Goal: Information Seeking & Learning: Learn about a topic

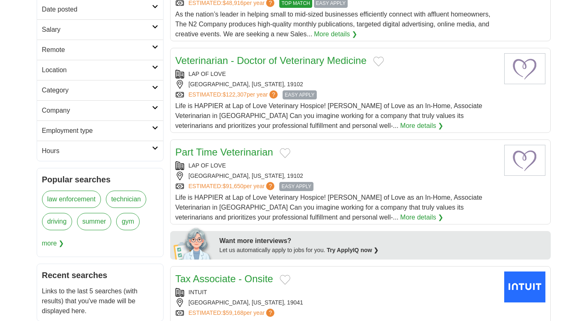
scroll to position [176, 0]
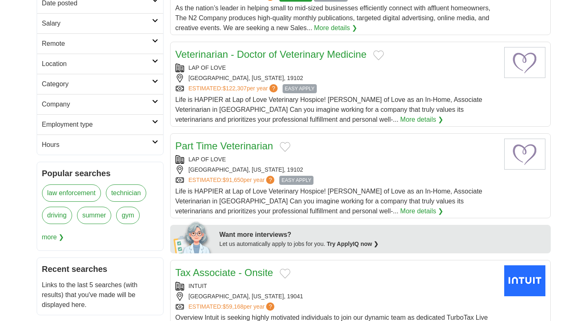
click at [139, 40] on h2 "Remote" at bounding box center [97, 44] width 110 height 10
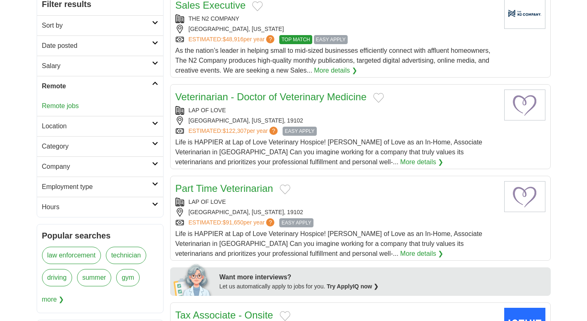
scroll to position [123, 0]
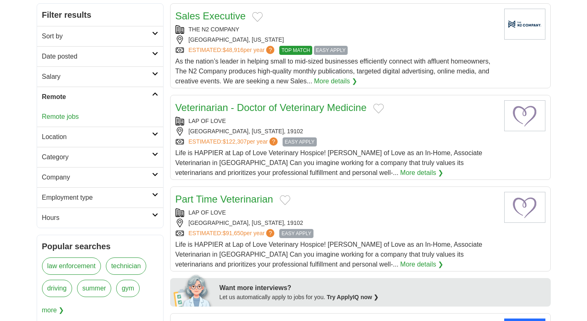
click at [138, 77] on h2 "Salary" at bounding box center [97, 77] width 110 height 10
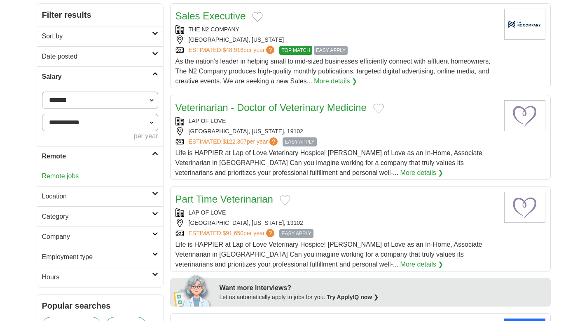
click at [138, 77] on h2 "Salary" at bounding box center [97, 77] width 110 height 10
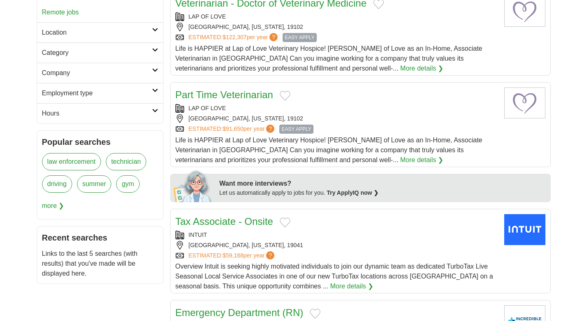
scroll to position [228, 0]
click at [138, 92] on h2 "Employment type" at bounding box center [97, 92] width 110 height 10
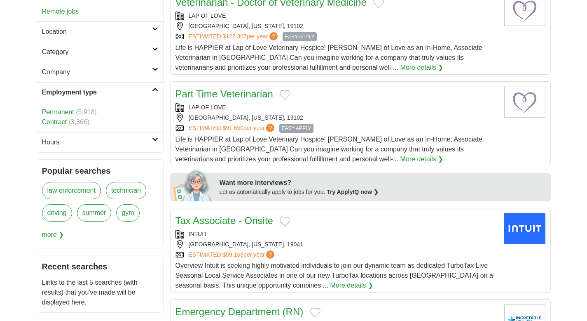
click at [58, 124] on link "Contract" at bounding box center [54, 121] width 25 height 7
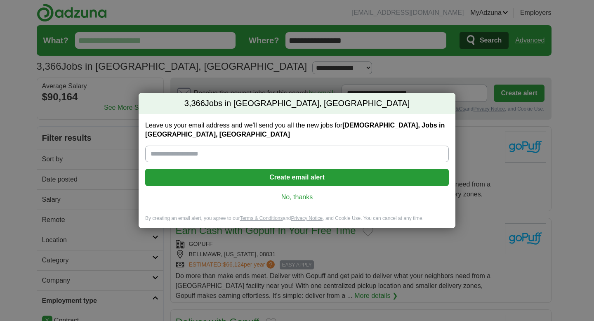
click at [296, 197] on link "No, thanks" at bounding box center [297, 196] width 290 height 9
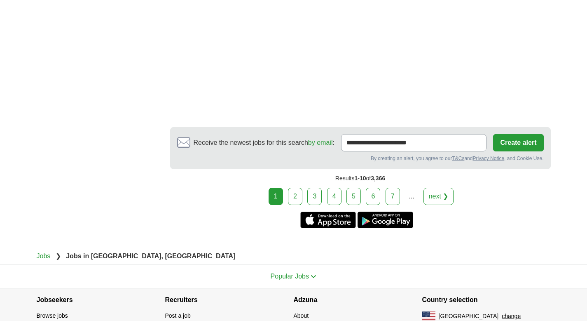
scroll to position [1470, 0]
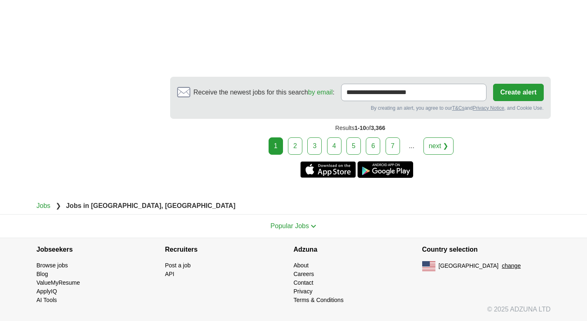
click at [303, 142] on div "1 2 3 4 5 6 7 ... next ❯" at bounding box center [360, 145] width 381 height 17
click at [297, 143] on link "2" at bounding box center [295, 145] width 14 height 17
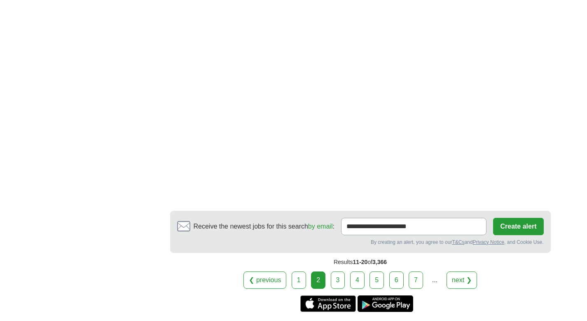
scroll to position [1318, 0]
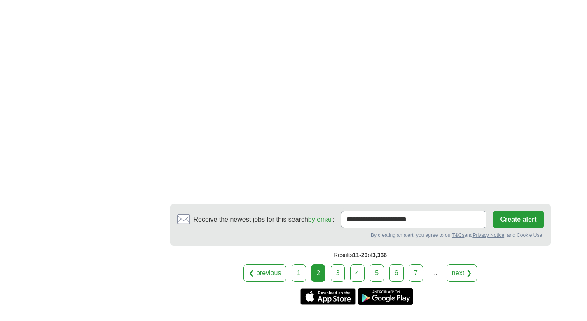
click at [338, 270] on link "3" at bounding box center [338, 272] width 14 height 17
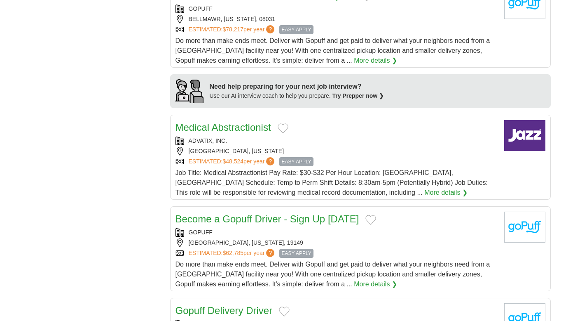
scroll to position [653, 0]
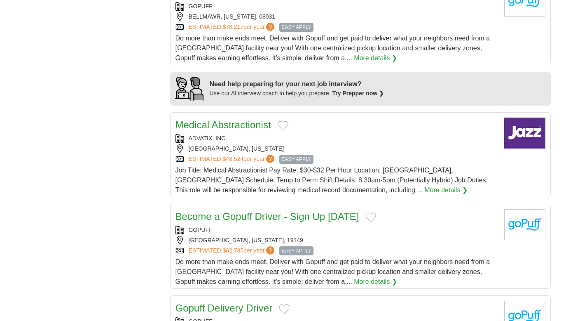
click at [425, 188] on link "More details ❯" at bounding box center [446, 190] width 43 height 10
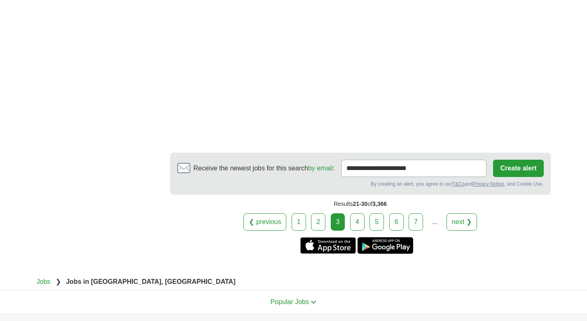
scroll to position [1364, 0]
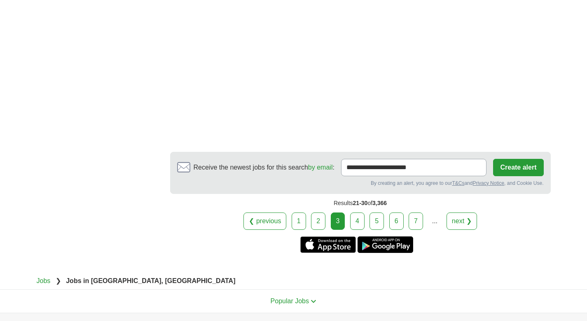
click at [355, 216] on link "4" at bounding box center [357, 220] width 14 height 17
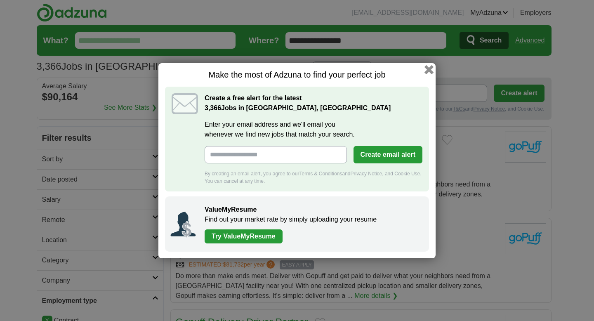
click at [427, 72] on button "button" at bounding box center [428, 69] width 9 height 9
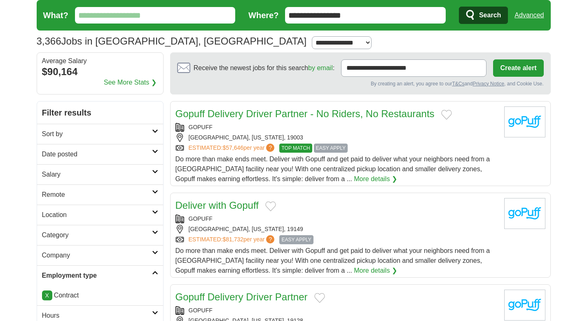
scroll to position [30, 0]
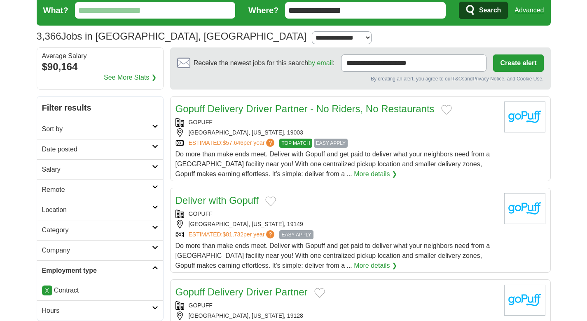
click at [44, 293] on link "X" at bounding box center [47, 290] width 10 height 10
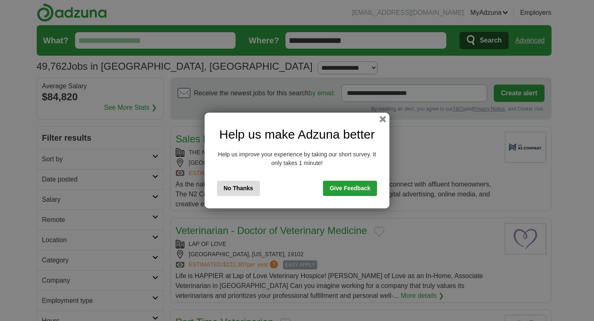
click at [374, 129] on h2 "Help us make Adzuna better" at bounding box center [297, 134] width 160 height 19
click at [379, 122] on div "Help us make Adzuna better Help us improve your experience by taking our short …" at bounding box center [296, 161] width 185 height 96
click at [379, 117] on button "button" at bounding box center [382, 119] width 9 height 9
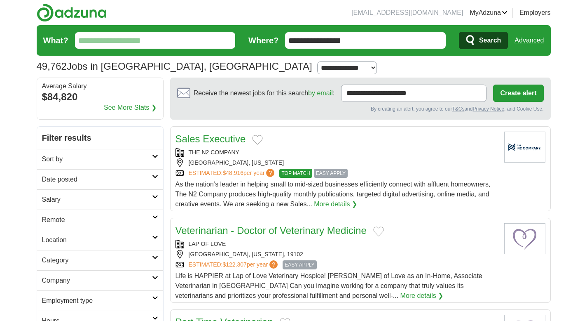
click at [148, 47] on input "What?" at bounding box center [155, 40] width 161 height 16
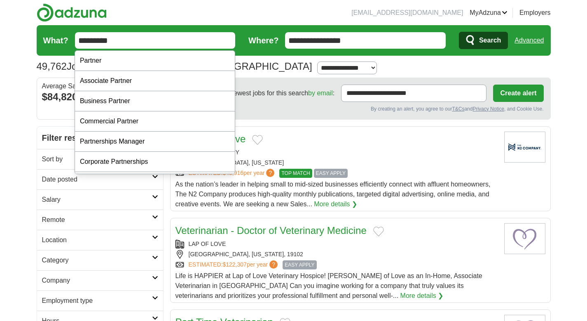
type input "*********"
click at [459, 32] on button "Search" at bounding box center [483, 40] width 49 height 17
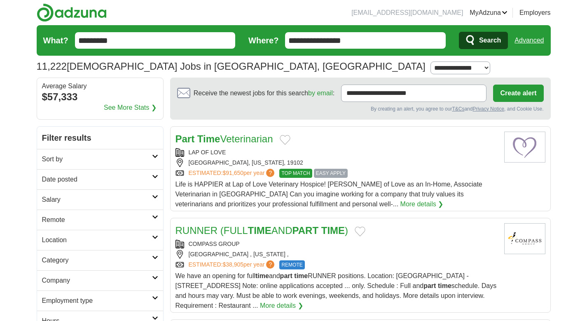
click at [480, 42] on span "Search" at bounding box center [490, 40] width 22 height 16
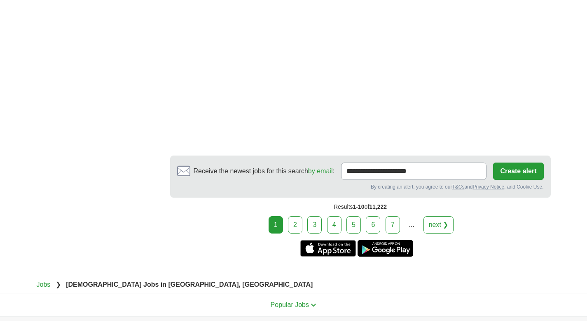
scroll to position [1422, 0]
